Goal: Find specific fact: Find specific fact

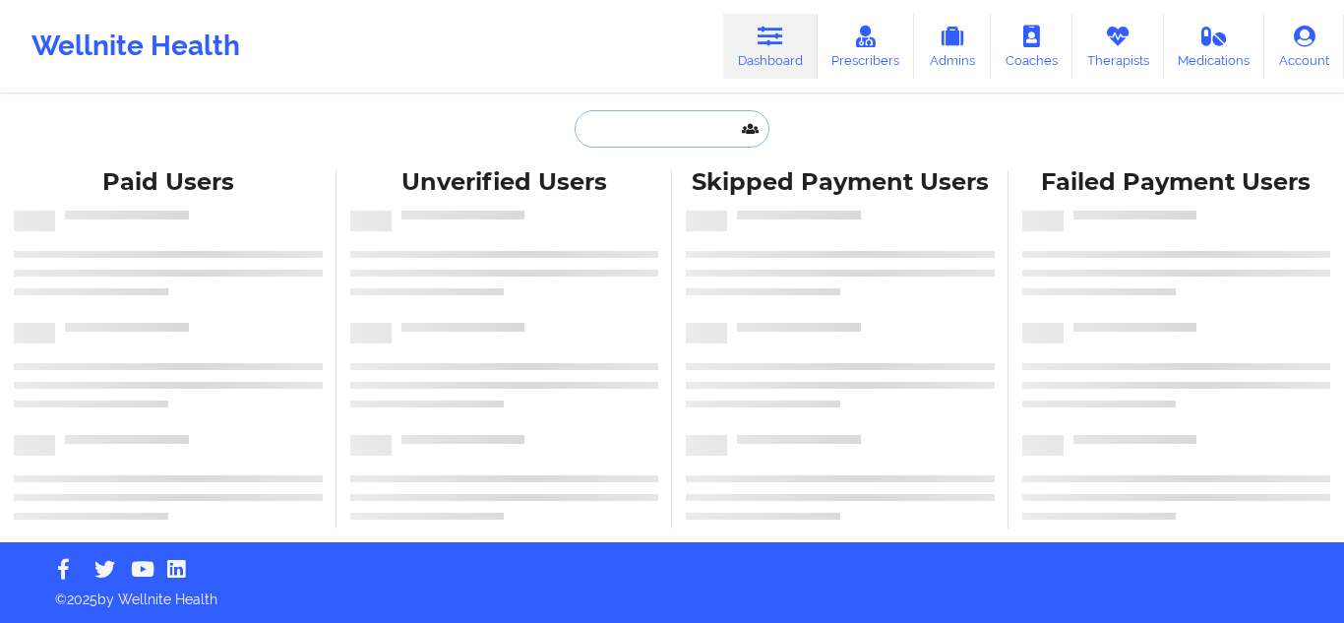
click at [653, 139] on input "text" at bounding box center [671, 128] width 195 height 37
paste input "[PERSON_NAME]"
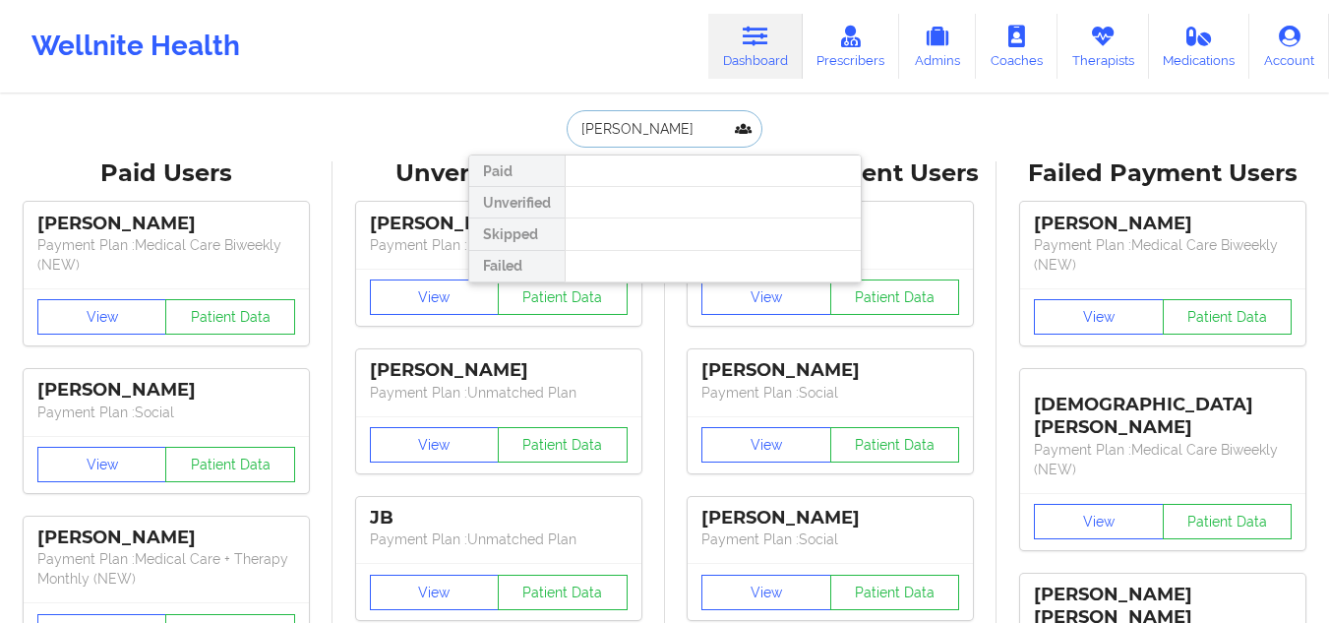
click at [661, 123] on input "[PERSON_NAME]" at bounding box center [664, 128] width 195 height 37
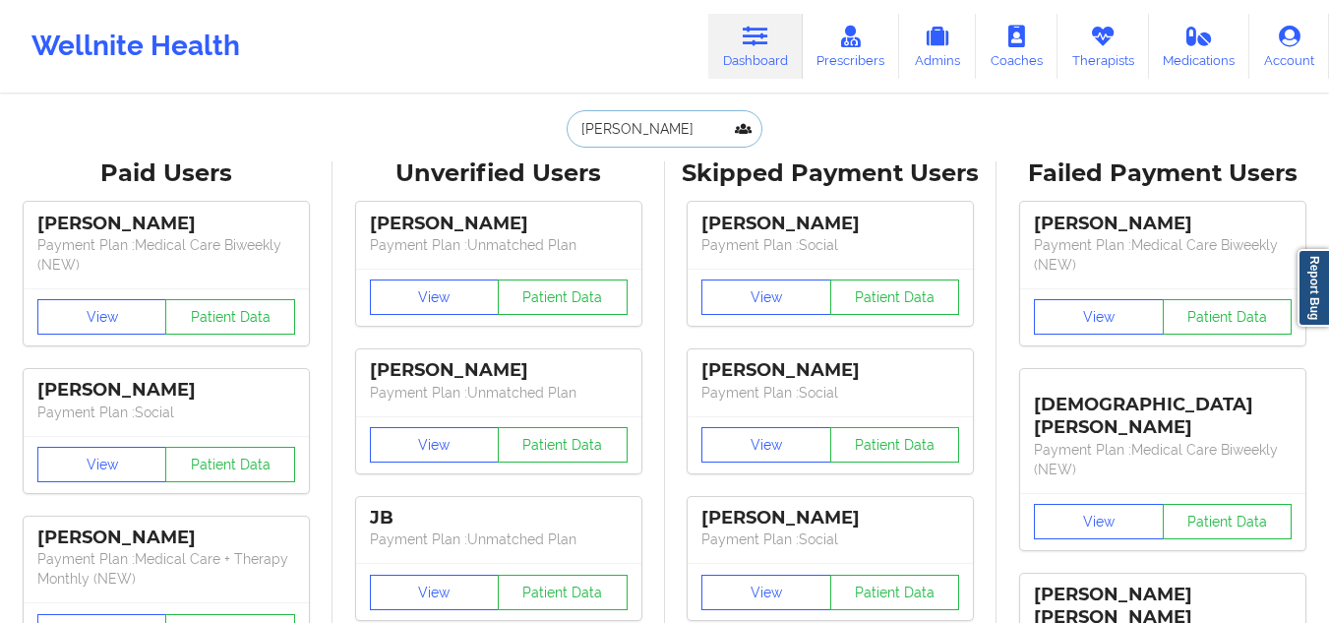
click at [732, 126] on input "[PERSON_NAME]" at bounding box center [664, 128] width 195 height 37
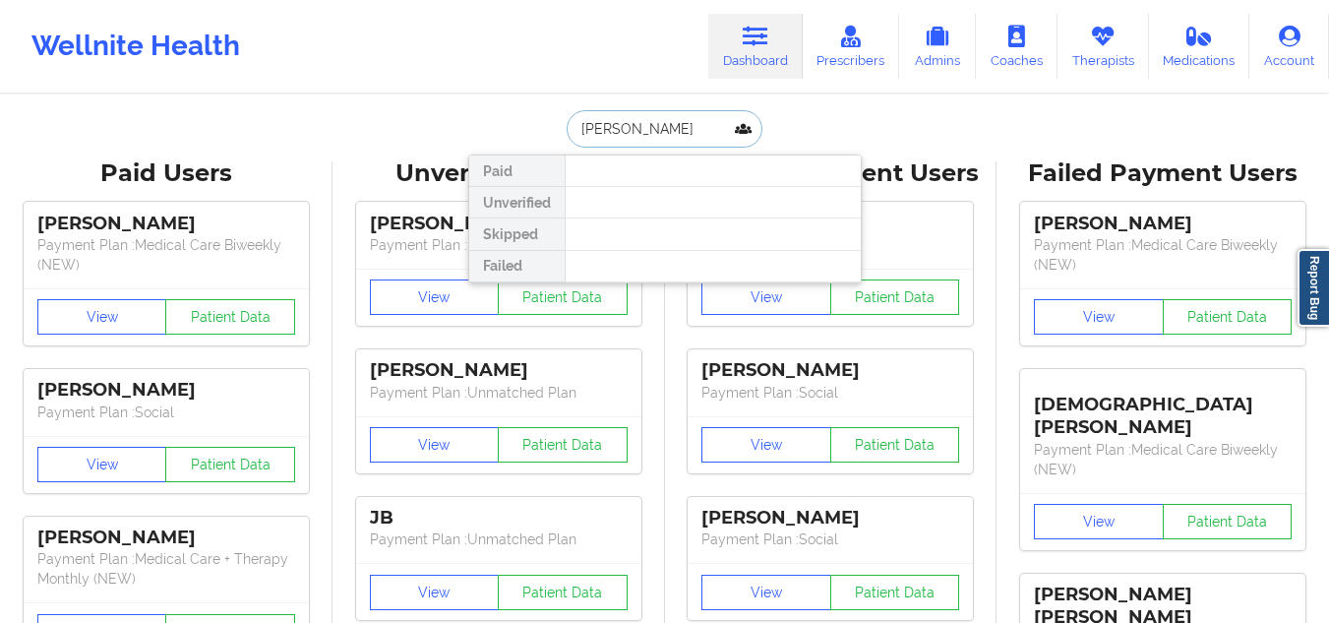
click at [732, 126] on input "[PERSON_NAME]" at bounding box center [664, 128] width 195 height 37
paste input "[EMAIL_ADDRESS][DOMAIN_NAME]"
type input "[EMAIL_ADDRESS][DOMAIN_NAME]"
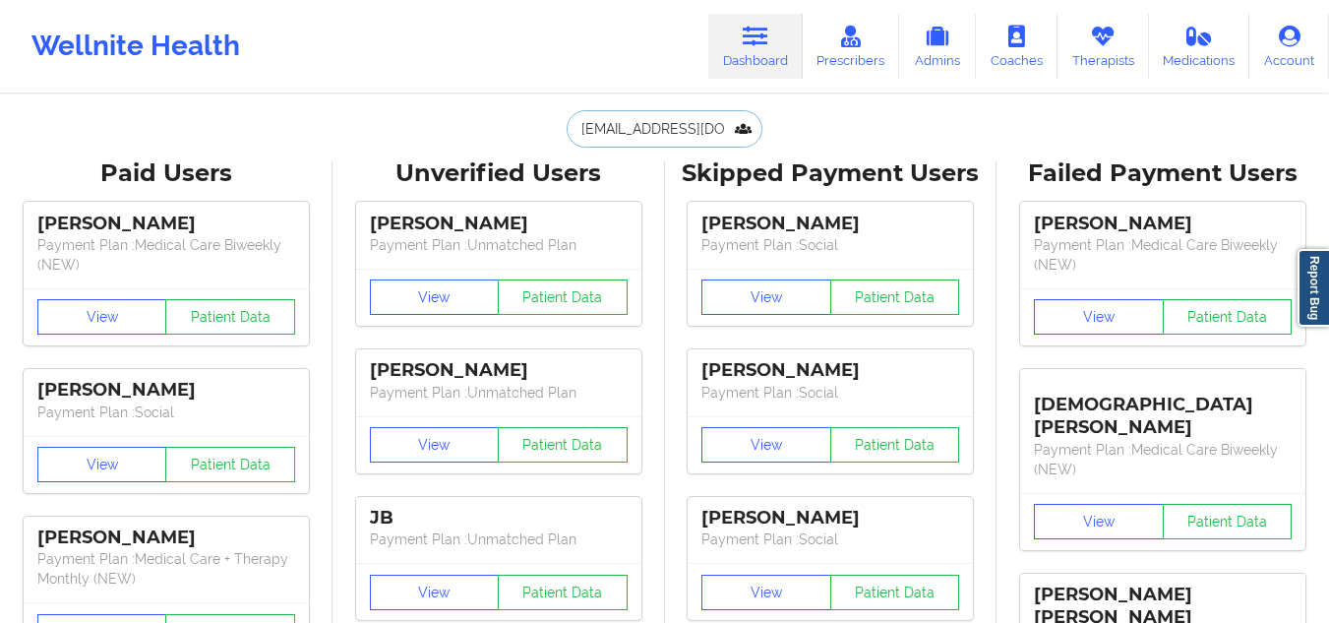
click at [698, 133] on input "[EMAIL_ADDRESS][DOMAIN_NAME]" at bounding box center [664, 128] width 195 height 37
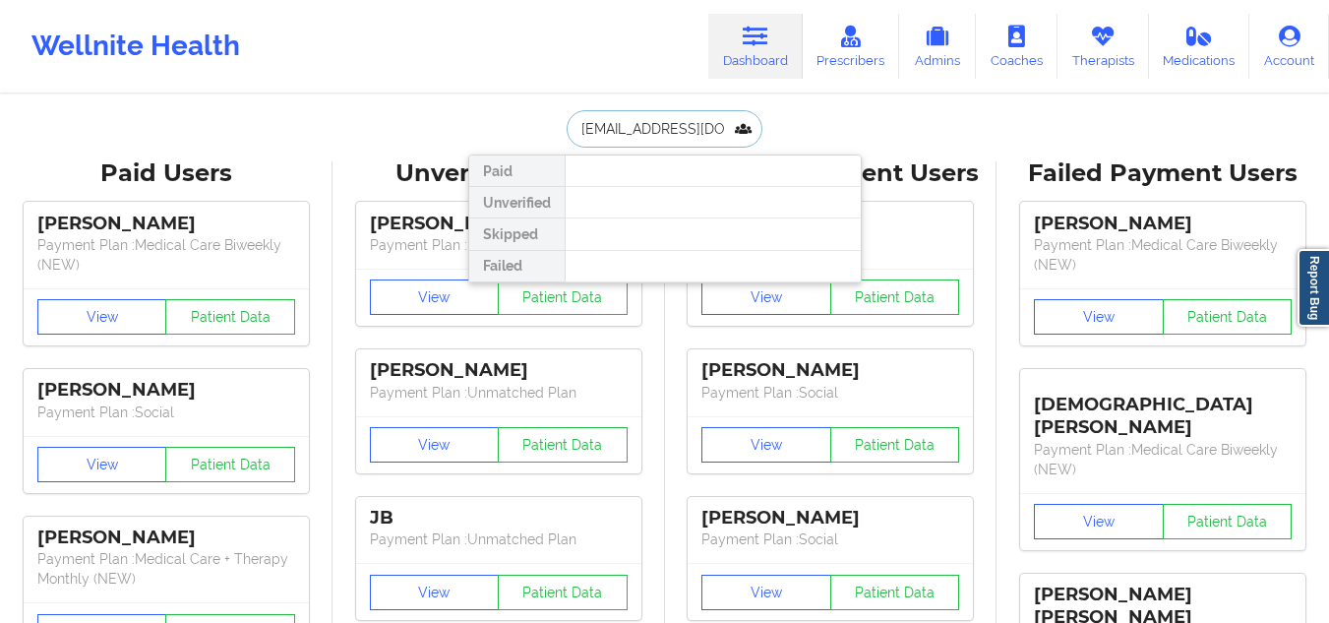
click at [718, 122] on input "[EMAIL_ADDRESS][DOMAIN_NAME]" at bounding box center [664, 128] width 195 height 37
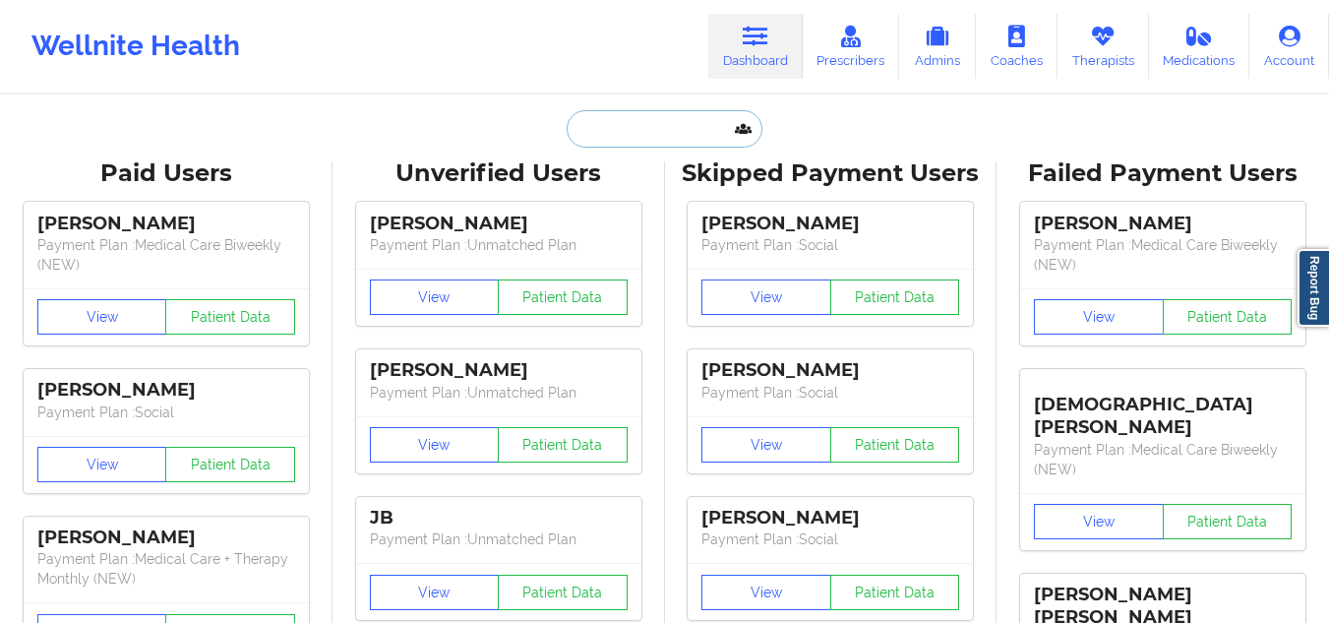
paste input "[EMAIL_ADDRESS][DOMAIN_NAME]"
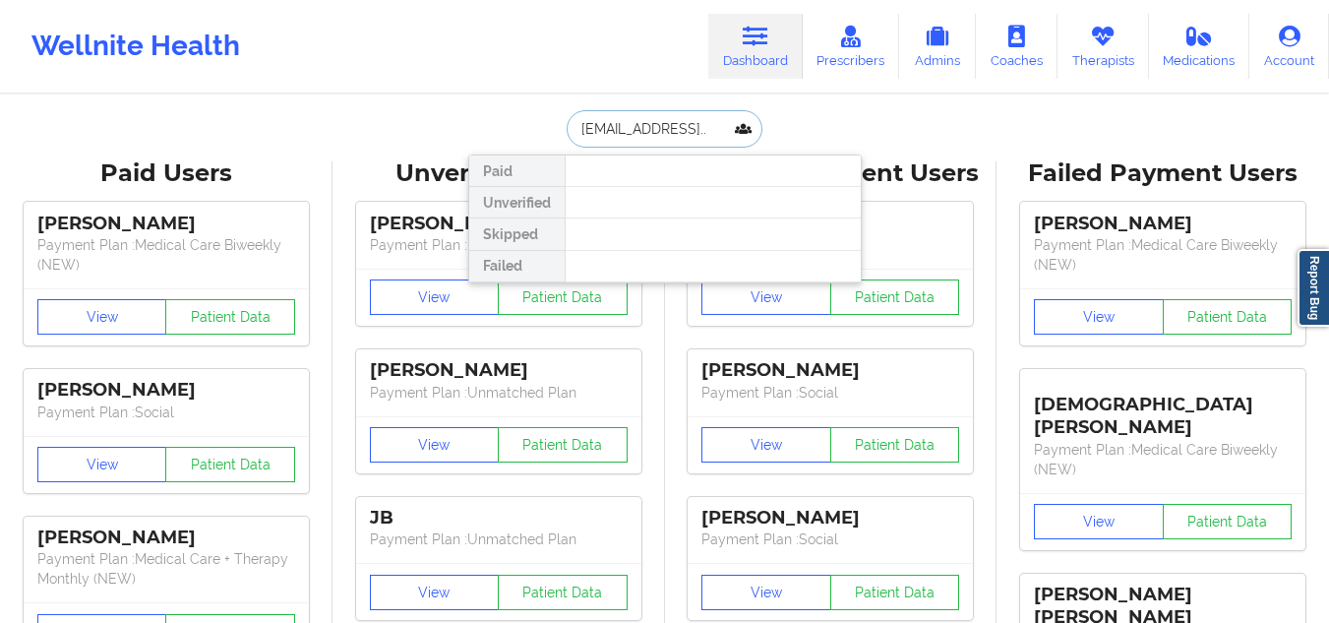
click at [695, 129] on input "[EMAIL_ADDRESS].." at bounding box center [664, 128] width 195 height 37
paste input "com"
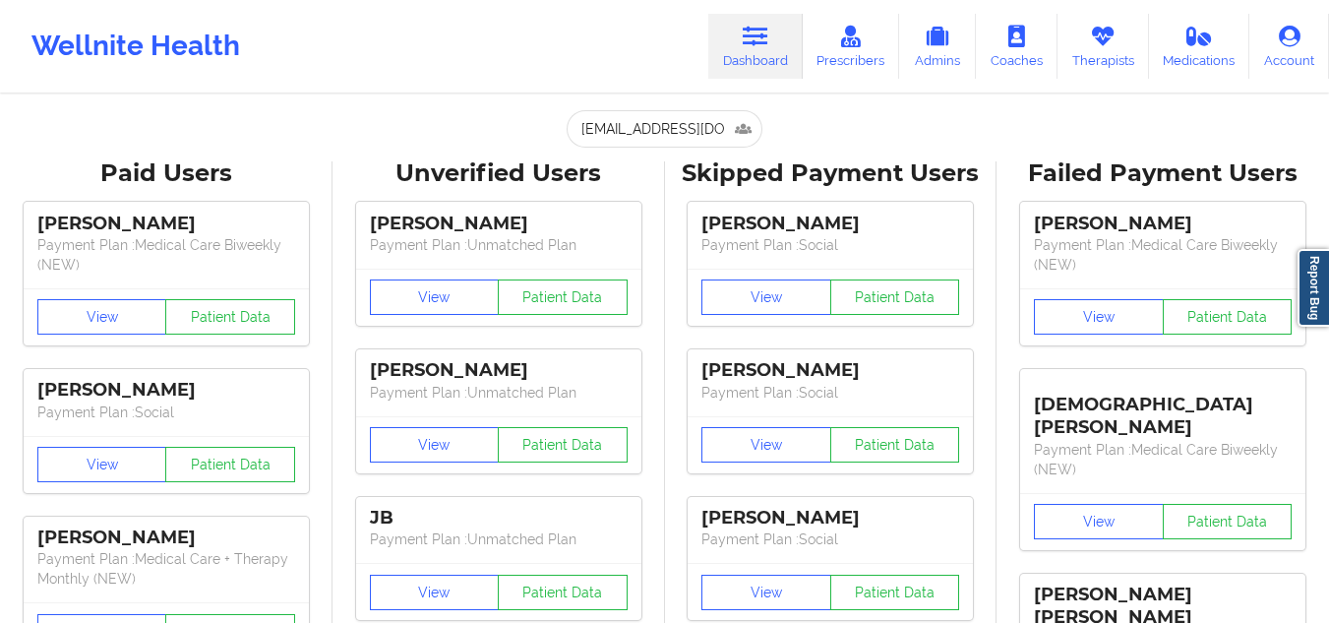
drag, startPoint x: 585, startPoint y: 122, endPoint x: 564, endPoint y: 120, distance: 21.7
click at [567, 120] on input "[EMAIL_ADDRESS][DOMAIN_NAME]" at bounding box center [664, 128] width 195 height 37
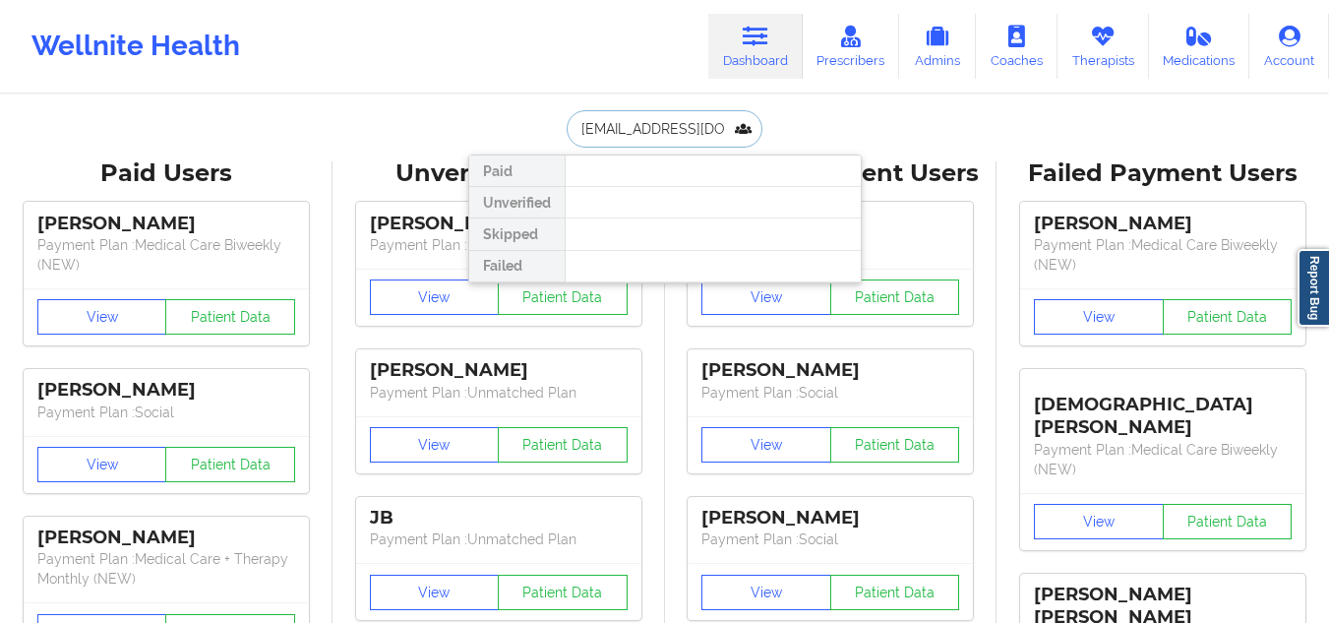
click at [644, 122] on input "[EMAIL_ADDRESS][DOMAIN_NAME]" at bounding box center [664, 128] width 195 height 37
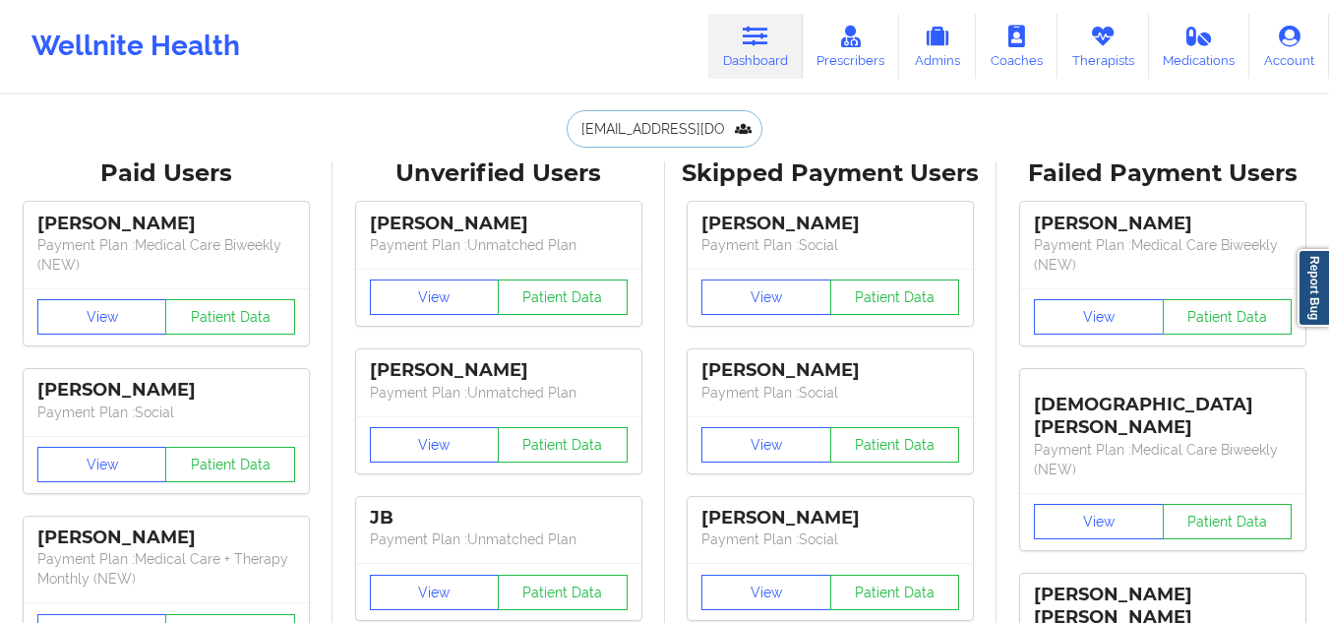
click at [706, 129] on input "[EMAIL_ADDRESS][DOMAIN_NAME]" at bounding box center [664, 128] width 195 height 37
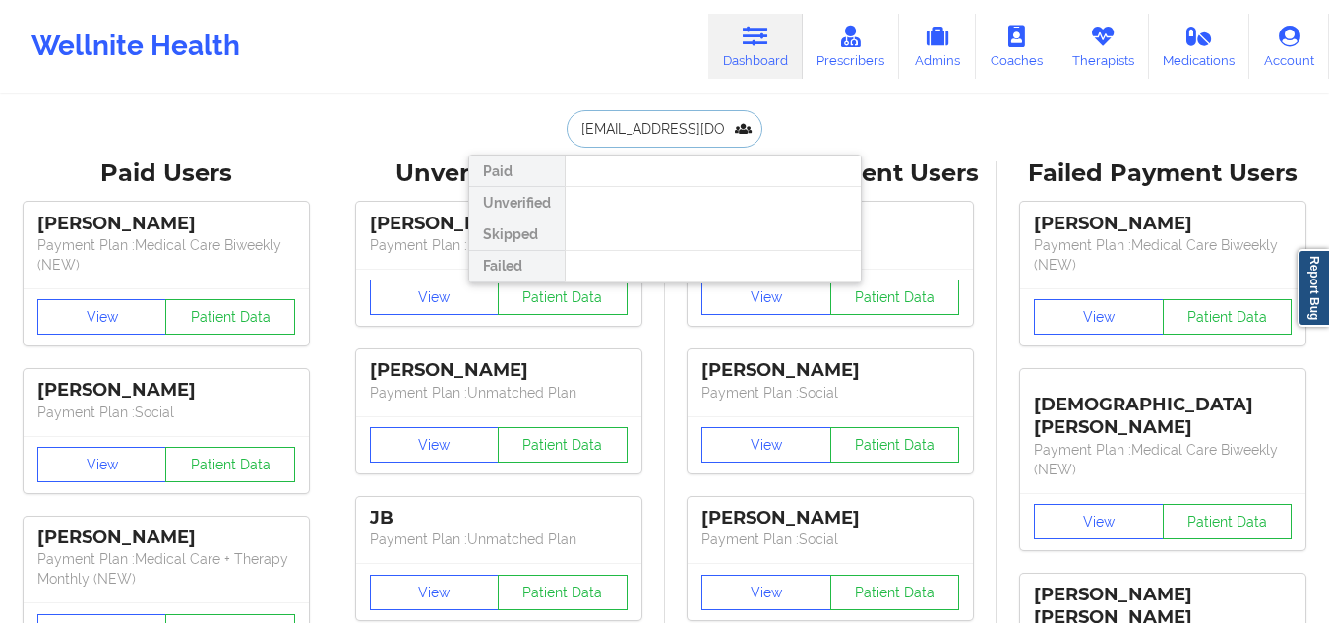
click at [706, 129] on input "[EMAIL_ADDRESS][DOMAIN_NAME]" at bounding box center [664, 128] width 195 height 37
paste input "[PERSON_NAME]"
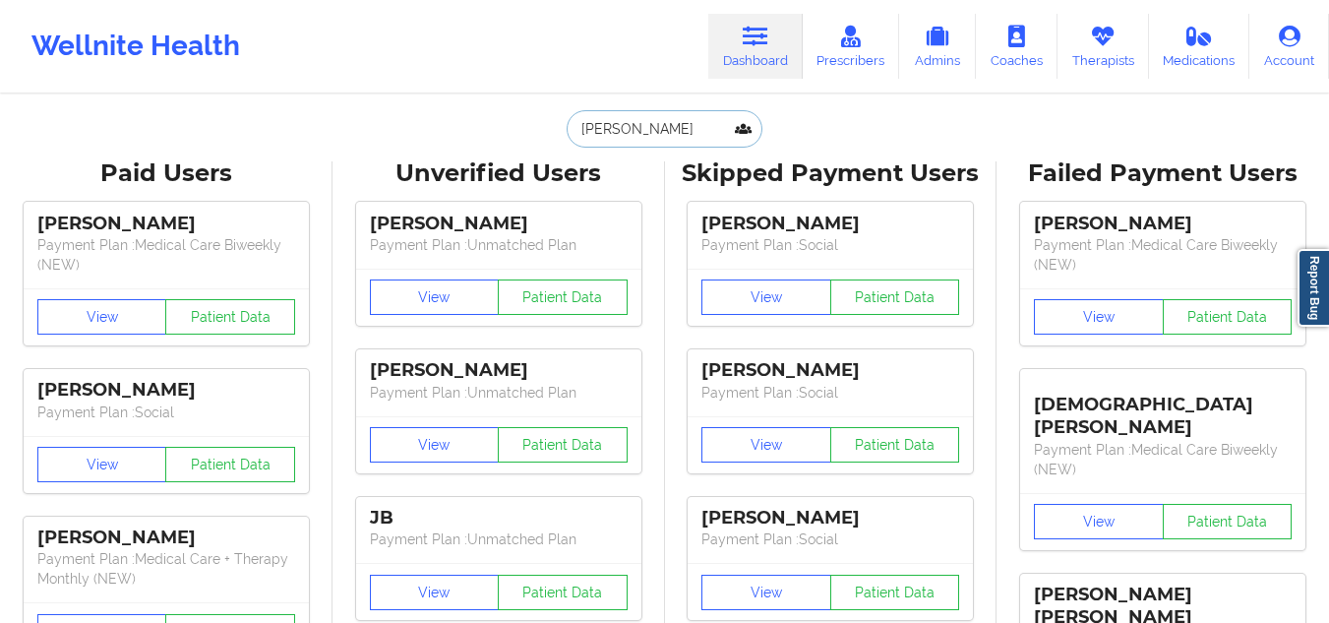
click at [618, 130] on input "[PERSON_NAME]" at bounding box center [664, 128] width 195 height 37
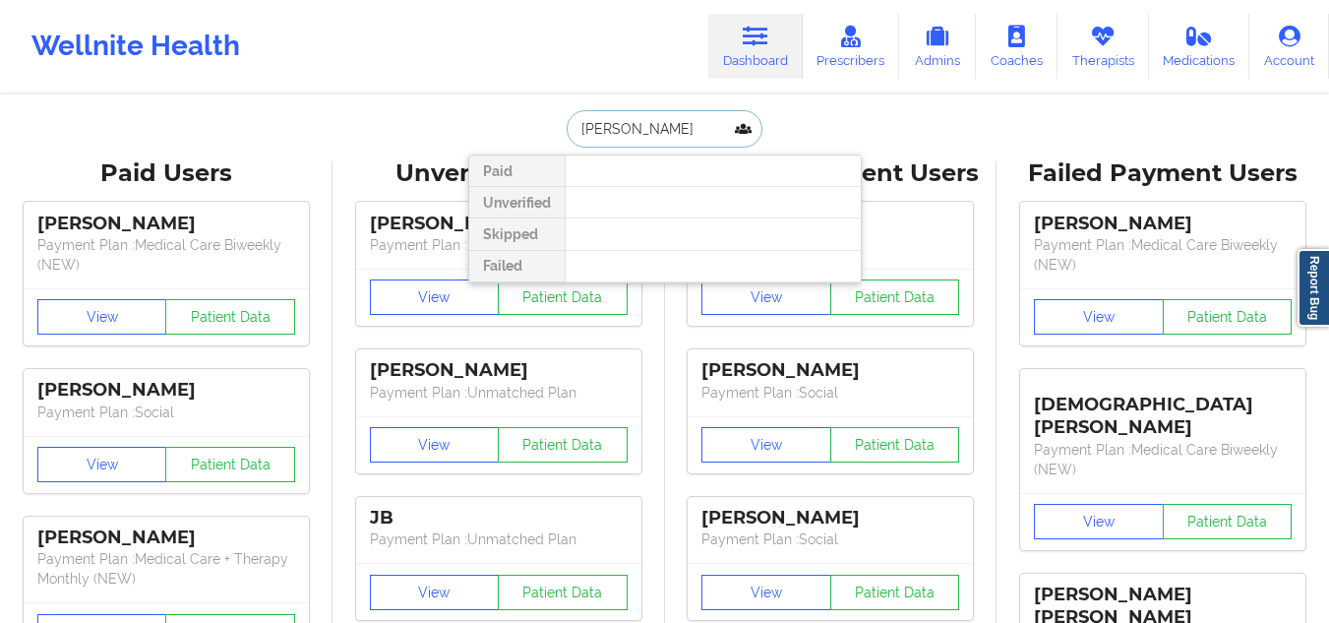
type input "[PERSON_NAME]"
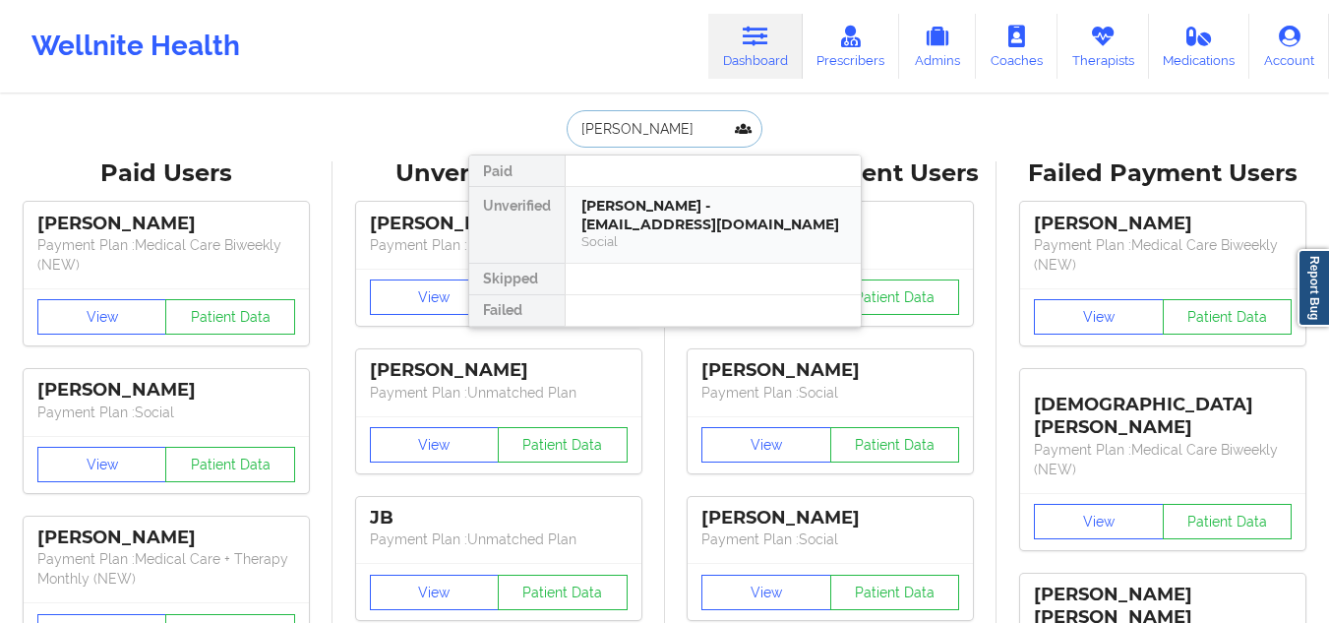
click at [705, 198] on div "[PERSON_NAME] - [EMAIL_ADDRESS][DOMAIN_NAME]" at bounding box center [713, 215] width 264 height 36
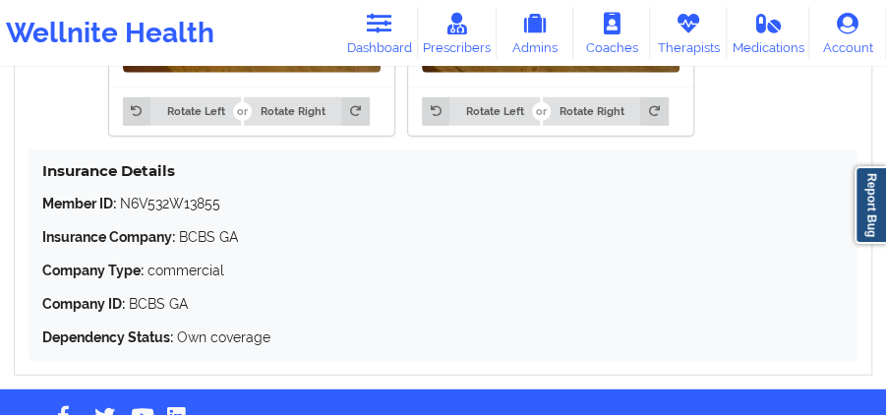
scroll to position [1833, 0]
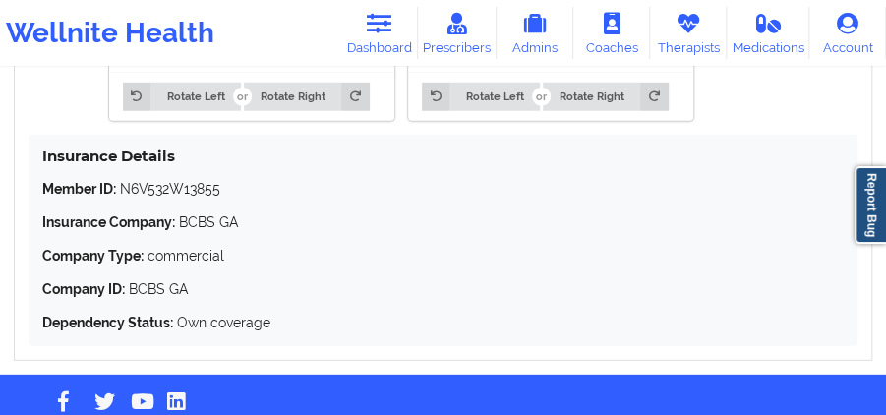
click at [178, 188] on p "Member ID: N6V532W13855" at bounding box center [443, 189] width 802 height 20
copy p "N6V532W13855"
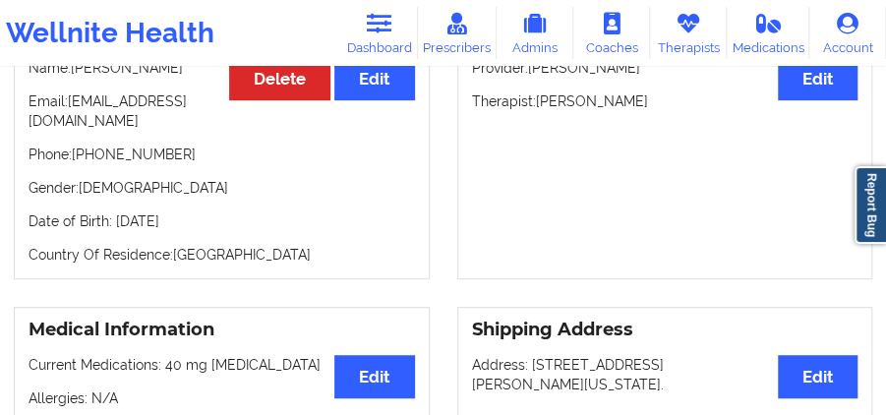
scroll to position [193, 0]
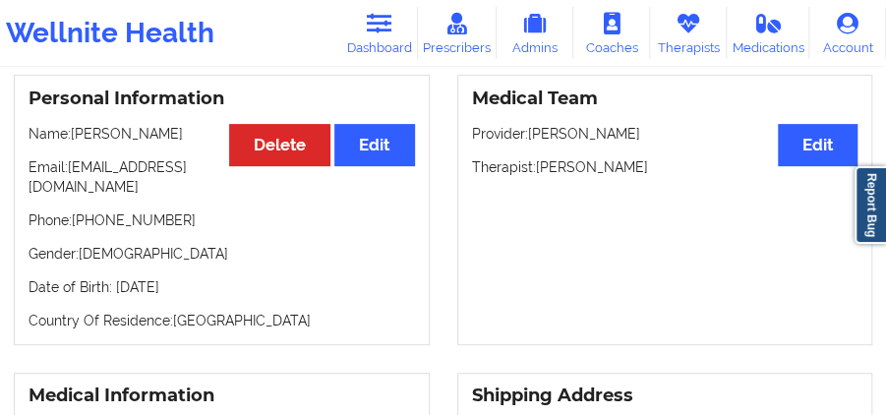
click at [597, 140] on p "Provider: [PERSON_NAME]" at bounding box center [665, 134] width 387 height 20
copy p "Ogbuchi"
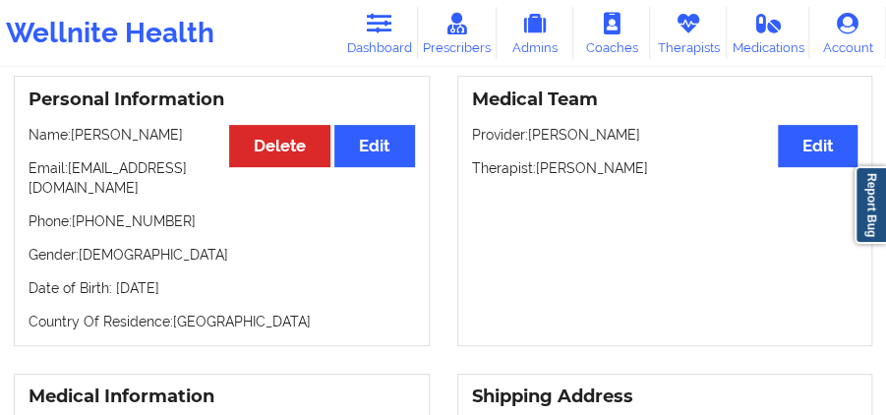
scroll to position [197, 0]
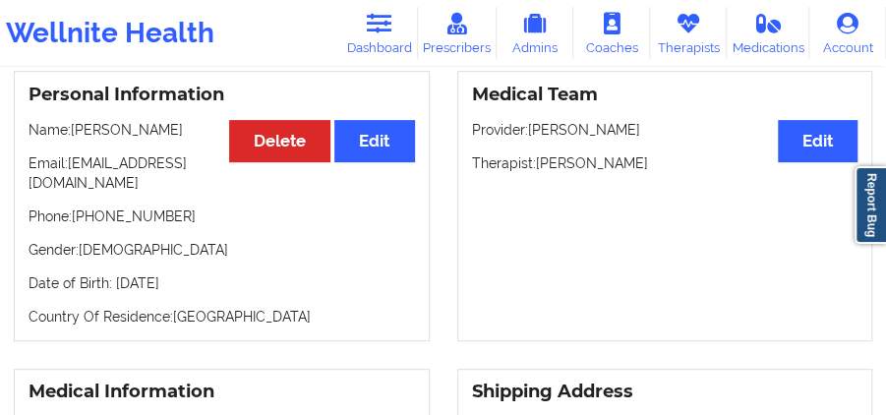
click at [600, 170] on p "Therapist: [PERSON_NAME]" at bounding box center [665, 163] width 387 height 20
copy p "[PERSON_NAME]"
click at [594, 164] on p "Therapist: [PERSON_NAME]" at bounding box center [665, 163] width 387 height 20
drag, startPoint x: 594, startPoint y: 164, endPoint x: 549, endPoint y: 165, distance: 45.3
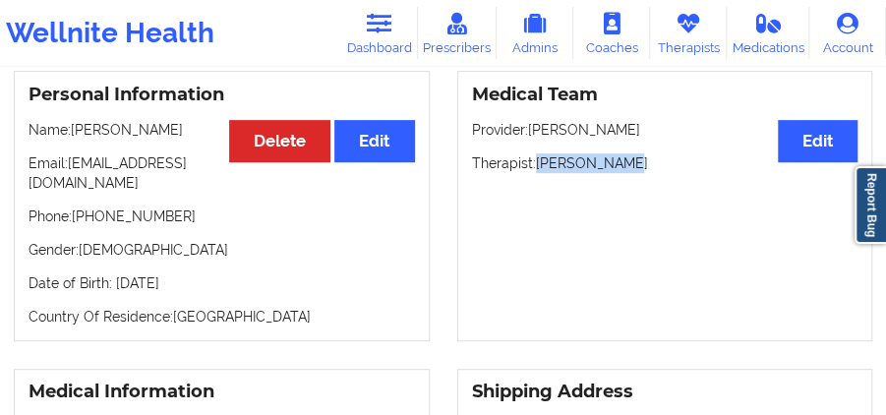
click at [549, 165] on p "Therapist: [PERSON_NAME]" at bounding box center [665, 163] width 387 height 20
click at [580, 164] on p "Therapist: [PERSON_NAME]" at bounding box center [665, 163] width 387 height 20
click at [585, 130] on p "Provider: [PERSON_NAME]" at bounding box center [665, 130] width 387 height 20
click at [588, 133] on p "Provider: [PERSON_NAME]" at bounding box center [665, 130] width 387 height 20
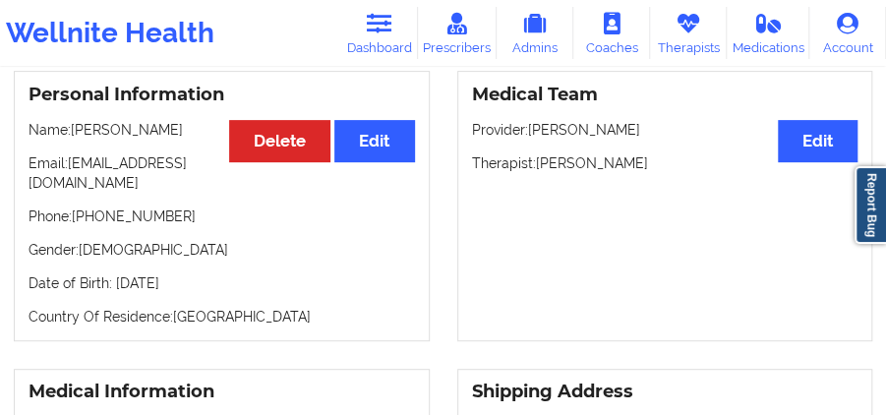
copy p "Ogbuchi"
